Goal: Navigation & Orientation: Find specific page/section

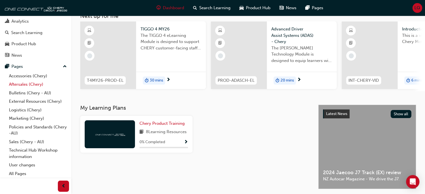
scroll to position [56, 0]
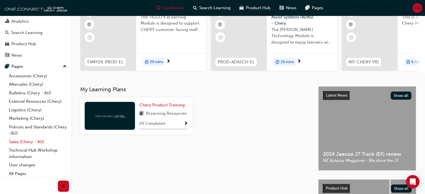
click at [38, 140] on link "Sales (Chery - AU)" at bounding box center [38, 142] width 62 height 9
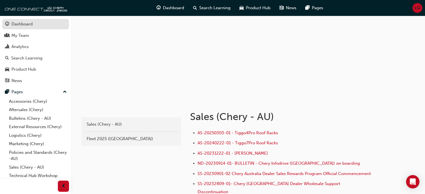
click at [37, 22] on div "Dashboard" at bounding box center [35, 24] width 61 height 7
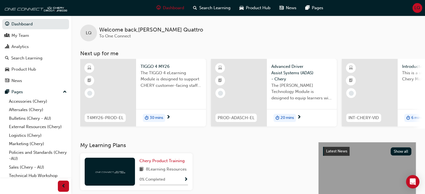
click at [178, 25] on div "LQ Welcome back , [PERSON_NAME] To One Connect" at bounding box center [248, 29] width 354 height 26
click at [175, 30] on span "Welcome back , [PERSON_NAME]" at bounding box center [151, 30] width 104 height 6
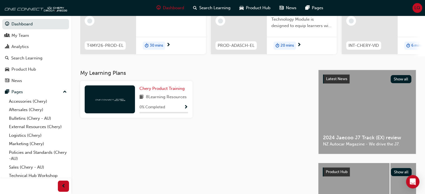
scroll to position [84, 0]
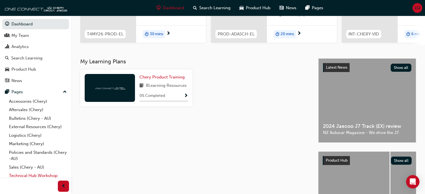
click at [44, 175] on link "Technical Hub Workshop information" at bounding box center [38, 179] width 62 height 15
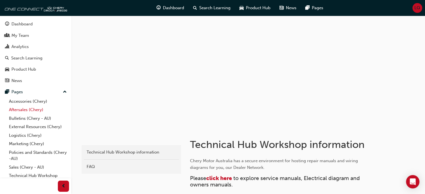
click at [36, 109] on link "Aftersales (Chery)" at bounding box center [38, 110] width 62 height 9
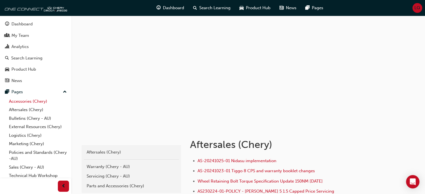
click at [42, 100] on link "Accessories (Chery)" at bounding box center [38, 101] width 62 height 9
